Goal: Transaction & Acquisition: Purchase product/service

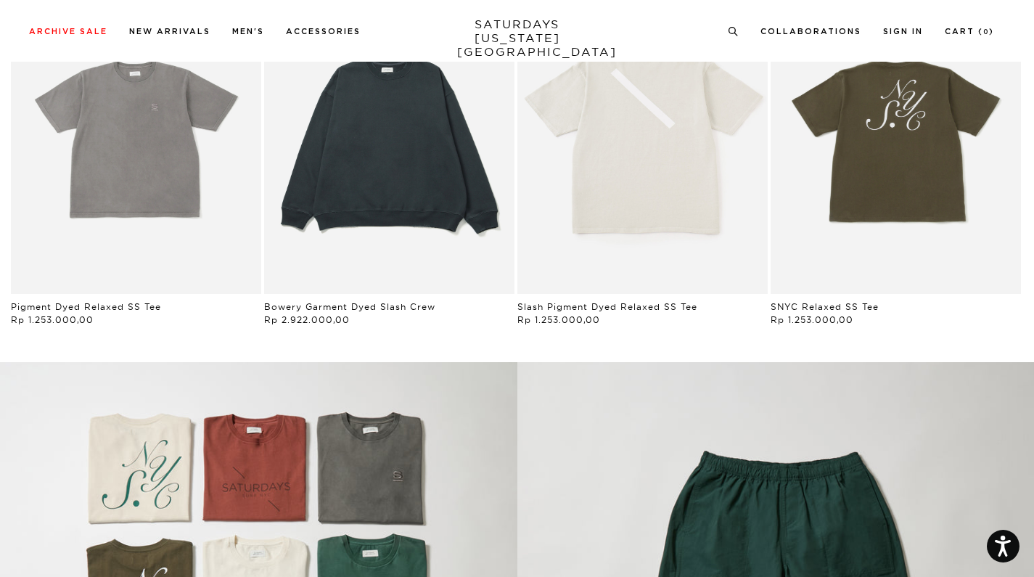
scroll to position [806, 0]
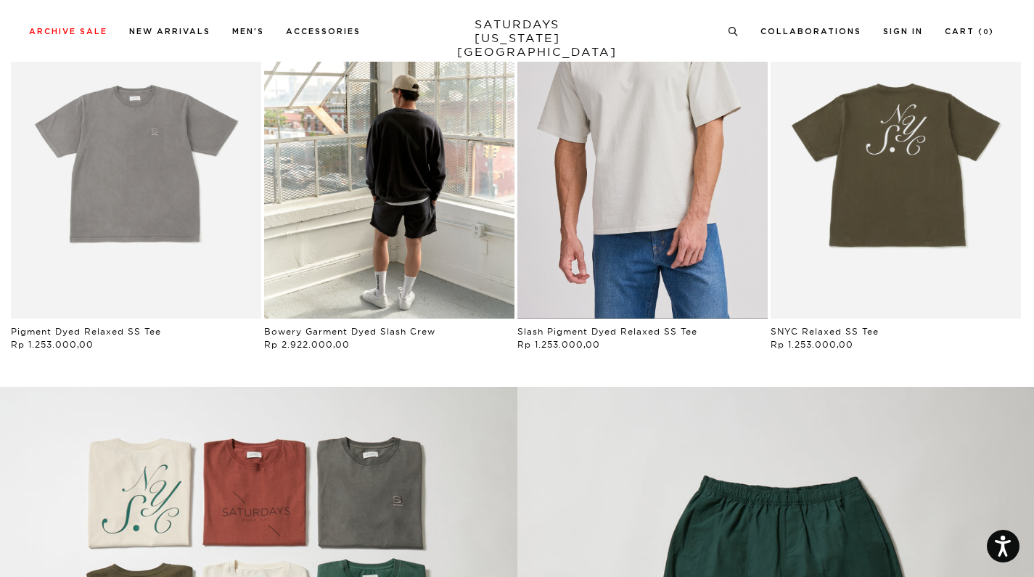
click at [587, 141] on link "Ivory | Slash Pigment Dyed Relaxed SS Tee | Saturdays NYC" at bounding box center [642, 162] width 250 height 313
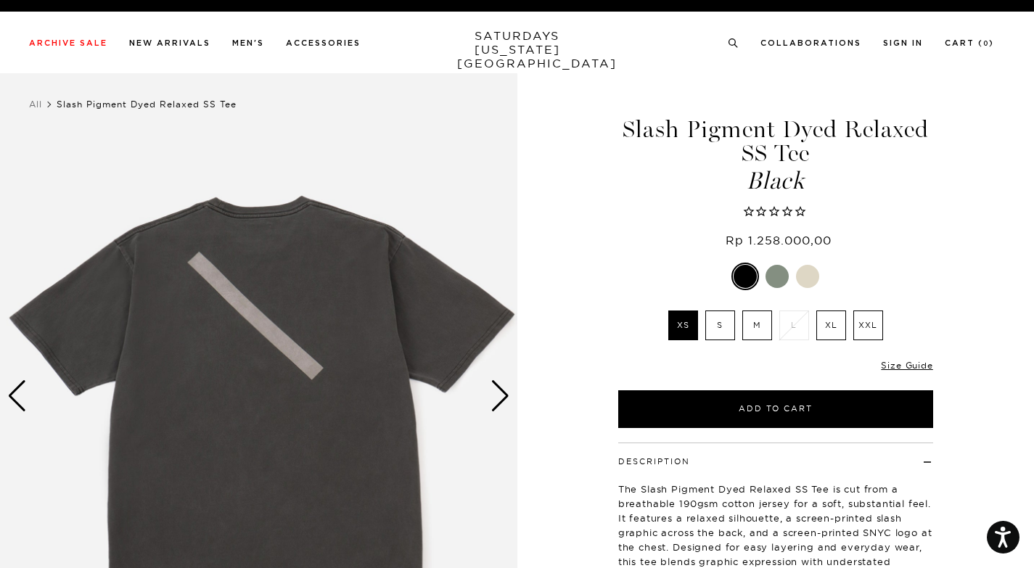
click at [719, 315] on label "S" at bounding box center [720, 326] width 30 height 30
click at [0, 0] on input "S" at bounding box center [0, 0] width 0 height 0
click at [737, 327] on li "S" at bounding box center [720, 326] width 37 height 30
click at [754, 318] on label "M" at bounding box center [757, 326] width 30 height 30
click at [0, 0] on input "M" at bounding box center [0, 0] width 0 height 0
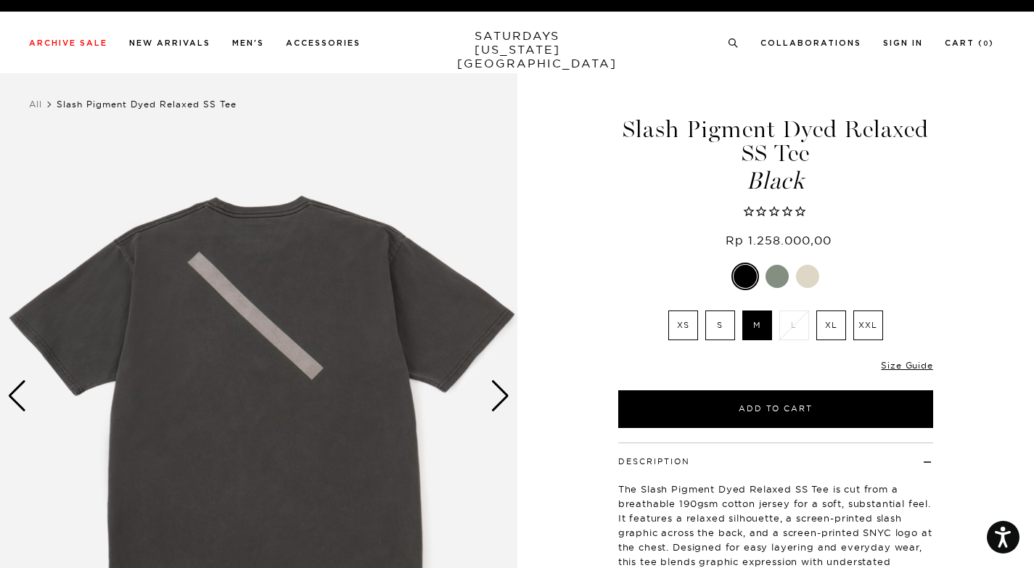
click at [852, 321] on li "XXL" at bounding box center [868, 326] width 37 height 30
click at [883, 327] on label "XXL" at bounding box center [868, 326] width 30 height 30
click at [0, 0] on input "XXL" at bounding box center [0, 0] width 0 height 0
click at [848, 329] on li "XL" at bounding box center [831, 326] width 37 height 30
click at [840, 330] on label "XL" at bounding box center [831, 326] width 30 height 30
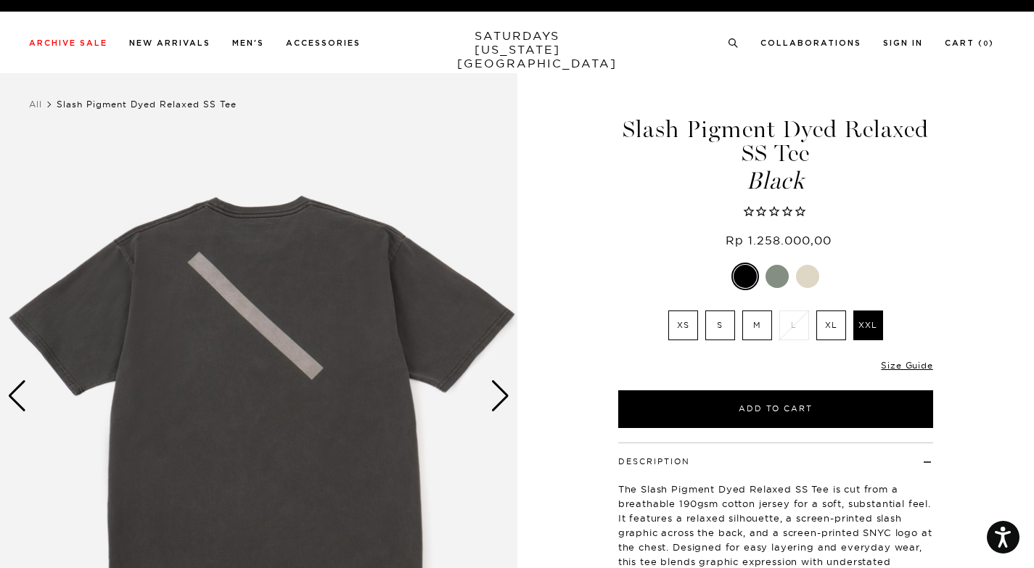
click at [0, 0] on input "XL" at bounding box center [0, 0] width 0 height 0
click at [808, 274] on div at bounding box center [807, 276] width 23 height 23
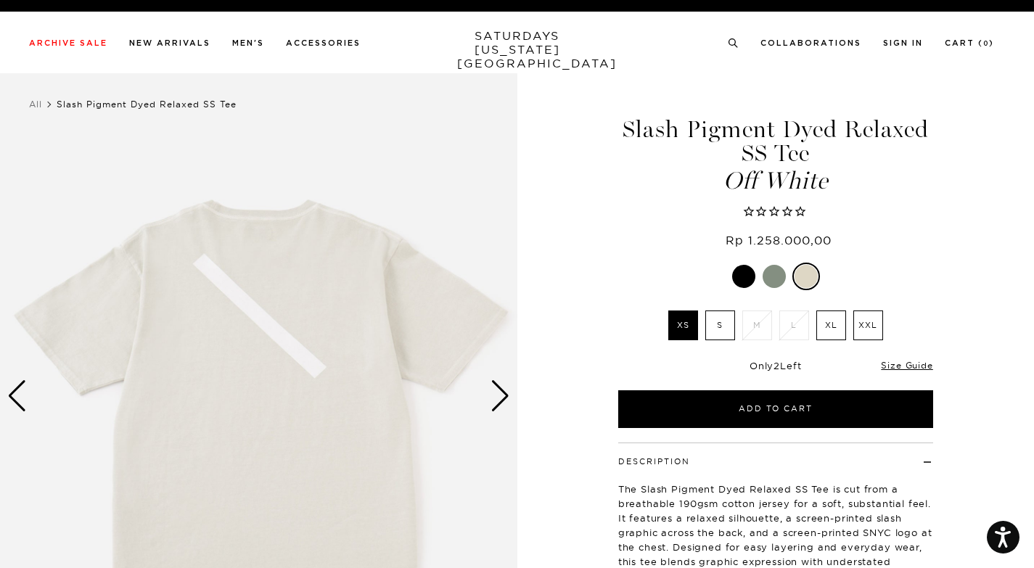
click at [829, 319] on label "XL" at bounding box center [831, 326] width 30 height 30
click at [0, 0] on input "XL" at bounding box center [0, 0] width 0 height 0
click at [873, 322] on label "XXL" at bounding box center [868, 326] width 30 height 30
click at [0, 0] on input "XXL" at bounding box center [0, 0] width 0 height 0
click at [726, 329] on label "S" at bounding box center [720, 326] width 30 height 30
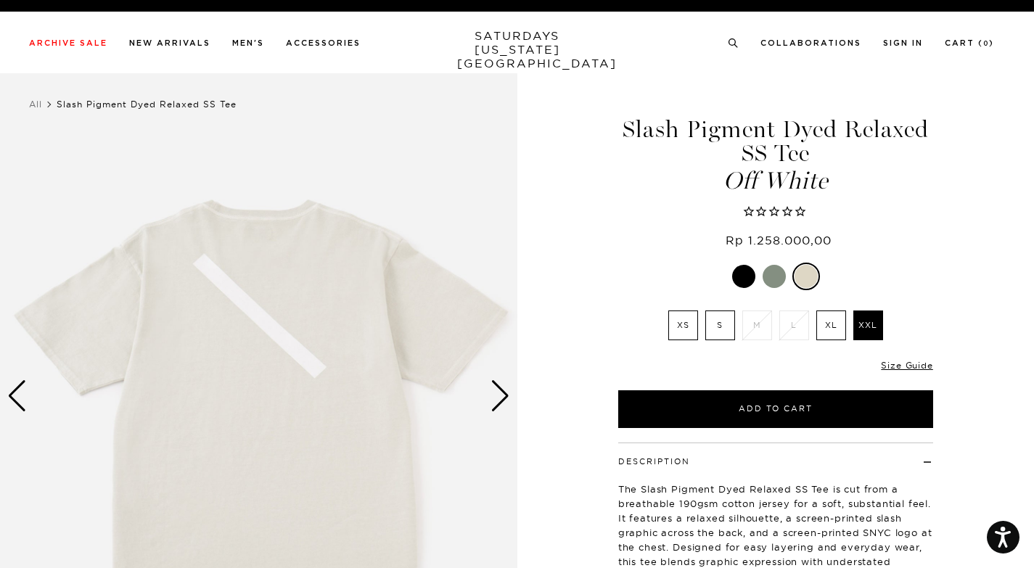
click at [0, 0] on input "S" at bounding box center [0, 0] width 0 height 0
click at [695, 328] on label "XS" at bounding box center [683, 326] width 30 height 30
click at [0, 0] on input "XS" at bounding box center [0, 0] width 0 height 0
